Goal: Entertainment & Leisure: Consume media (video, audio)

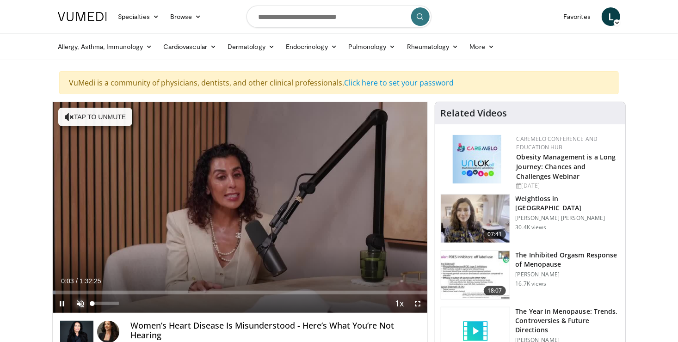
click at [79, 307] on span "Video Player" at bounding box center [80, 303] width 18 height 18
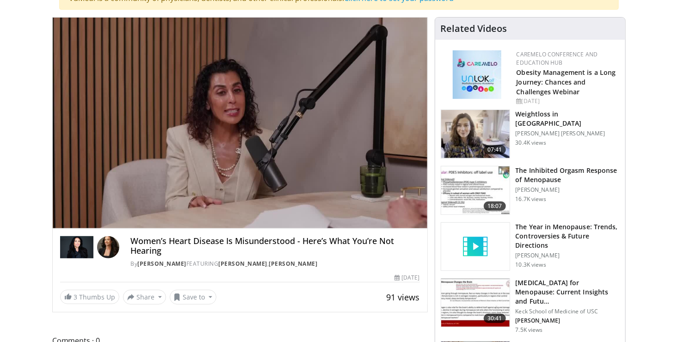
scroll to position [85, 0]
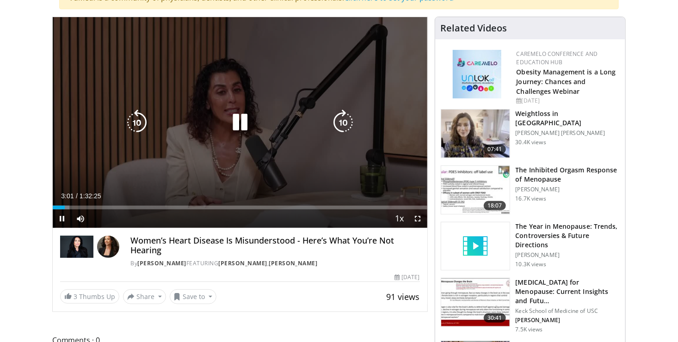
click at [246, 124] on icon "Video Player" at bounding box center [240, 123] width 26 height 26
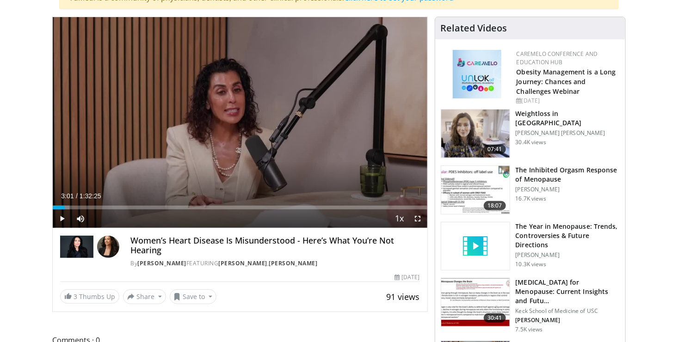
click at [532, 117] on h3 "Weightloss in [GEOGRAPHIC_DATA]" at bounding box center [567, 118] width 104 height 18
click at [65, 218] on span "Video Player" at bounding box center [62, 218] width 18 height 18
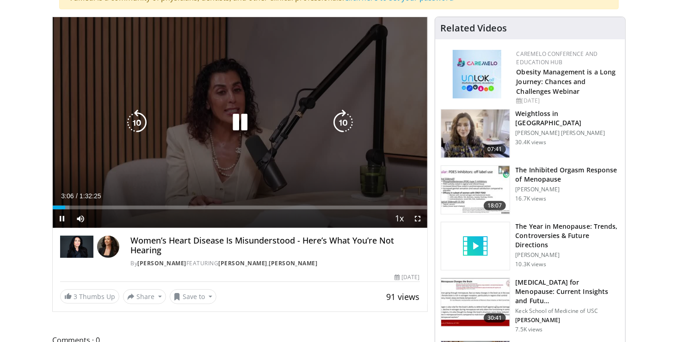
click at [339, 120] on icon "Video Player" at bounding box center [343, 123] width 26 height 26
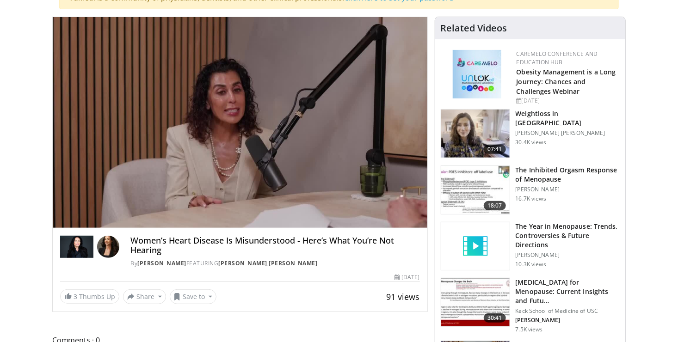
scroll to position [152, 0]
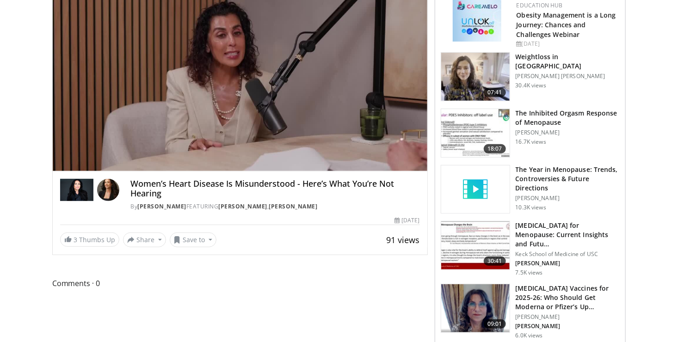
drag, startPoint x: 389, startPoint y: 332, endPoint x: 387, endPoint y: 348, distance: 15.8
click at [387, 200] on html "Specialties Adult & Family Medicine Allergy, [MEDICAL_DATA], Immunology Anesthe…" at bounding box center [339, 29] width 678 height 342
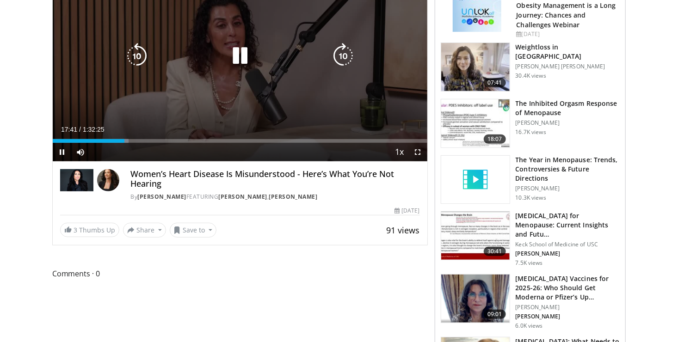
click at [289, 101] on div "20 seconds Tap to unmute" at bounding box center [240, 56] width 374 height 211
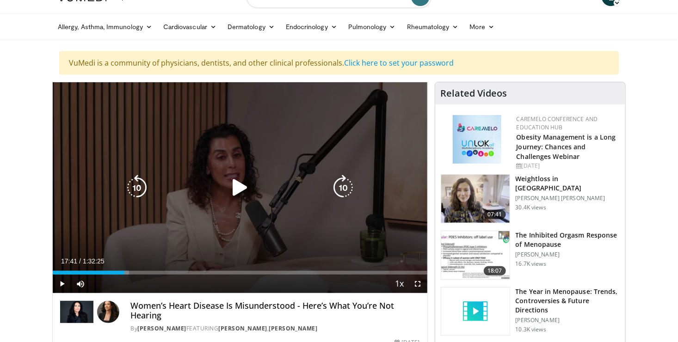
scroll to position [18, 0]
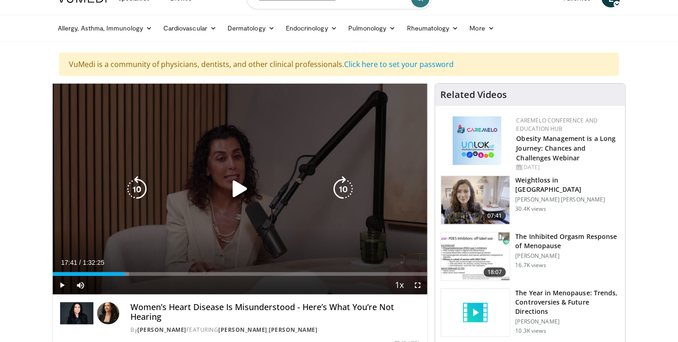
click at [237, 189] on icon "Video Player" at bounding box center [240, 189] width 26 height 26
click at [237, 194] on icon "Video Player" at bounding box center [240, 189] width 26 height 26
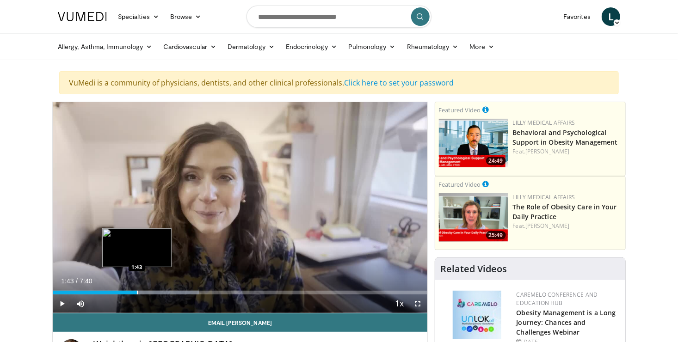
click at [137, 293] on div "Progress Bar" at bounding box center [137, 293] width 1 height 4
click at [130, 293] on div "Progress Bar" at bounding box center [130, 293] width 1 height 4
click at [135, 292] on div "Progress Bar" at bounding box center [135, 293] width 1 height 4
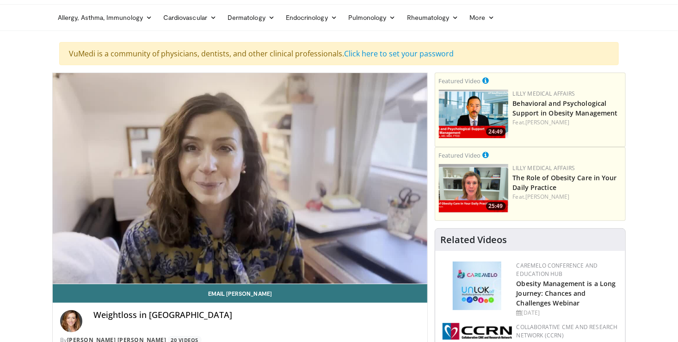
scroll to position [30, 0]
